Goal: Check status: Check status

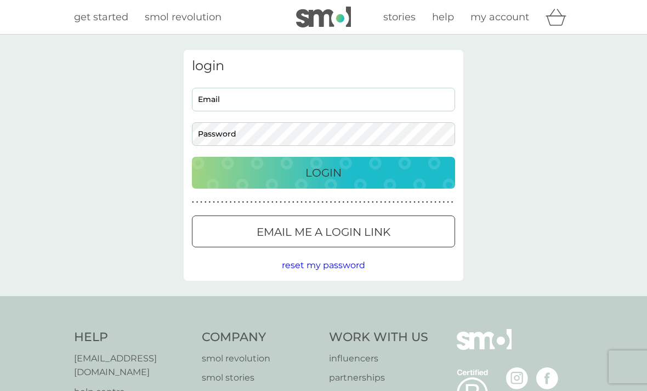
click at [290, 99] on input "Email" at bounding box center [323, 100] width 263 height 24
type input "caroline.mctavish@hotmail.com"
click at [323, 172] on button "Login" at bounding box center [323, 173] width 263 height 32
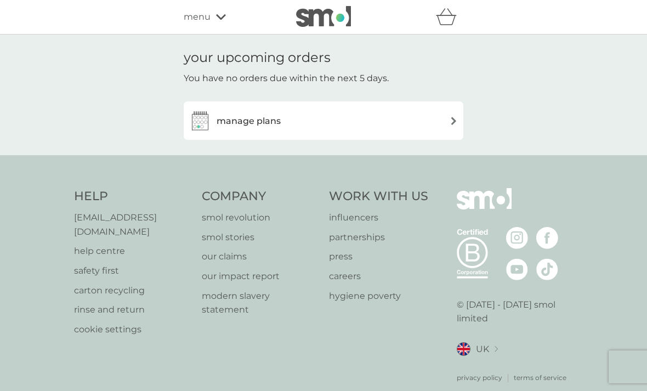
click at [205, 22] on span "menu" at bounding box center [197, 17] width 27 height 14
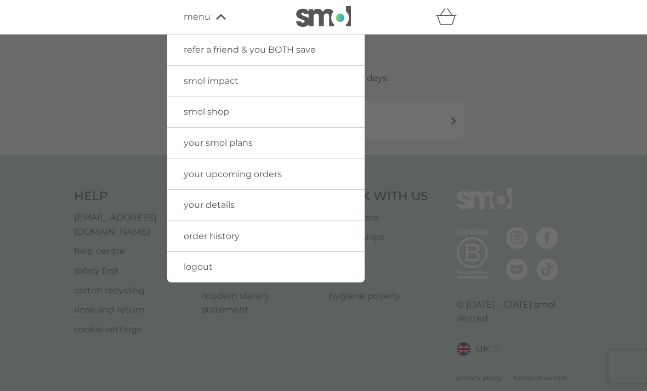
click at [281, 228] on link "order history" at bounding box center [265, 236] width 197 height 31
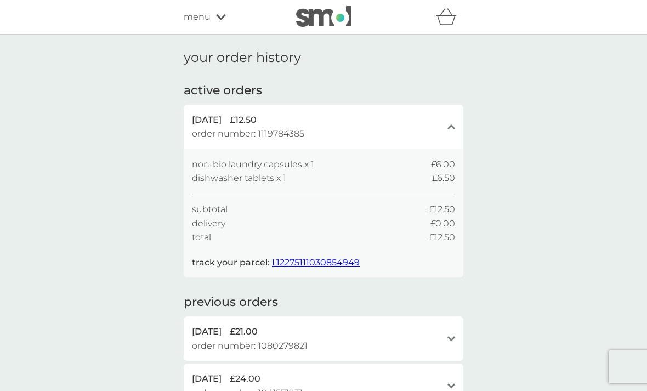
click at [317, 260] on span "L12275111030854949" at bounding box center [316, 262] width 88 height 10
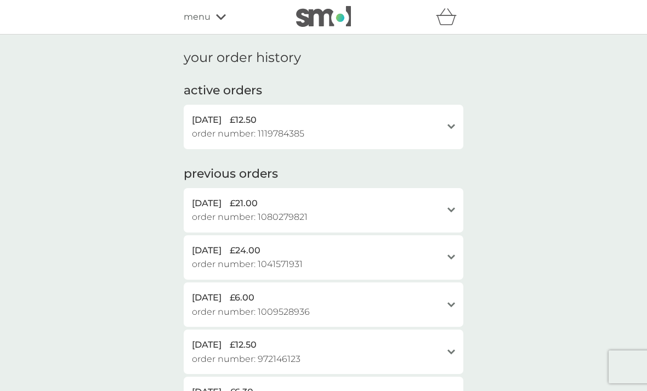
click at [438, 121] on div "[DATE] £12.50" at bounding box center [317, 120] width 250 height 14
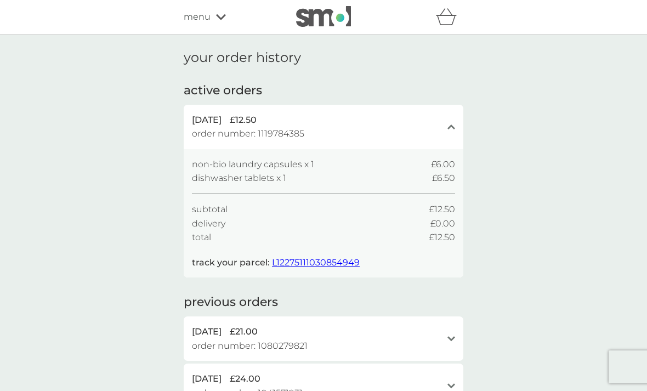
click at [442, 125] on div "[DATE] £12.50 order number: 1119784385 close" at bounding box center [323, 127] width 279 height 44
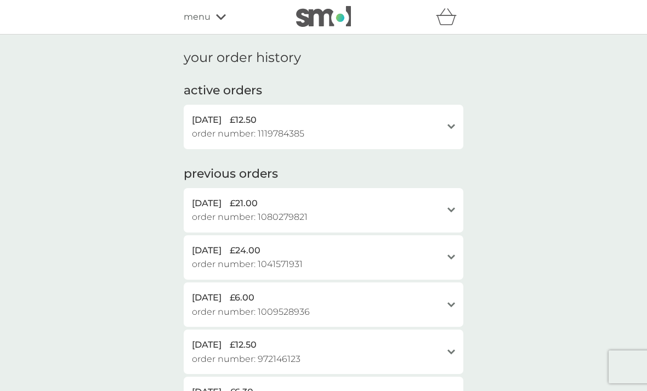
click at [454, 116] on div "open" at bounding box center [451, 127] width 8 height 28
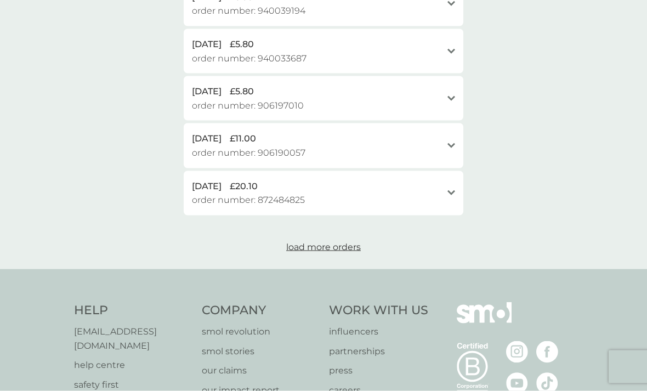
scroll to position [602, 0]
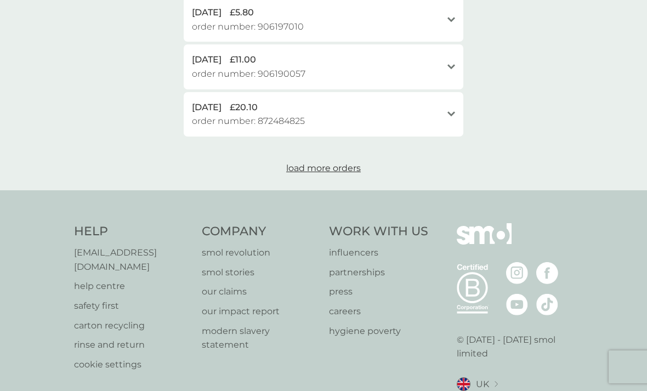
click at [111, 279] on p "help centre" at bounding box center [132, 286] width 117 height 14
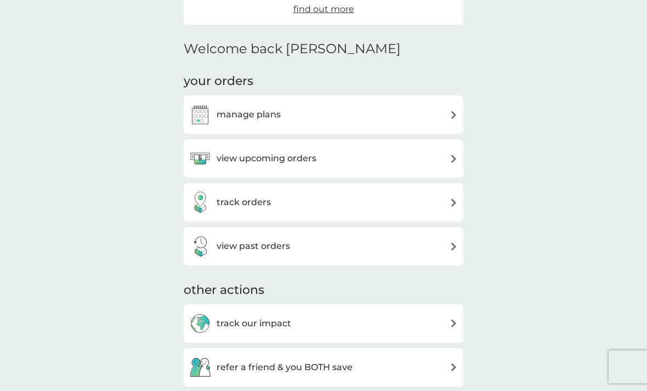
scroll to position [236, 0]
click at [335, 193] on div "track orders" at bounding box center [323, 203] width 268 height 22
